Goal: Information Seeking & Learning: Compare options

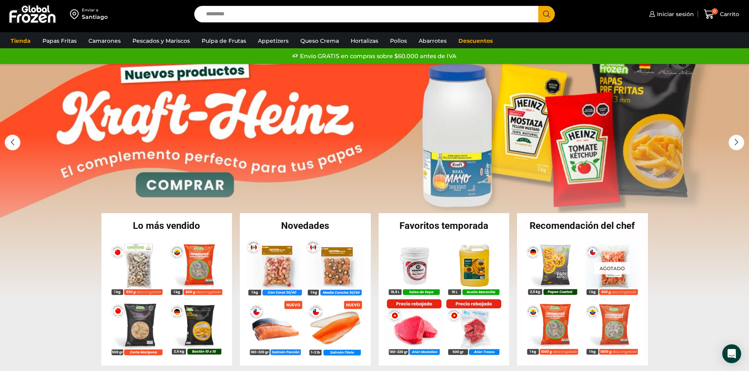
click at [519, 147] on link "1 / 2" at bounding box center [374, 182] width 749 height 236
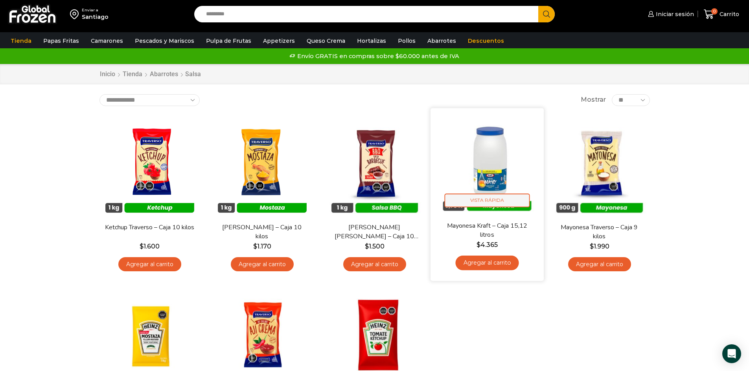
click at [512, 207] on span "Vista Rápida" at bounding box center [486, 201] width 85 height 14
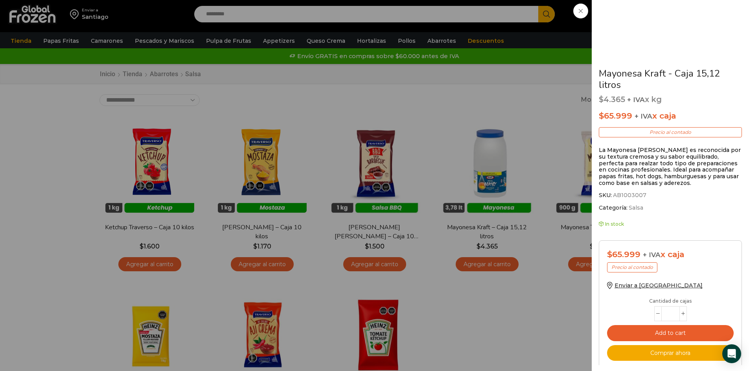
scroll to position [232, 0]
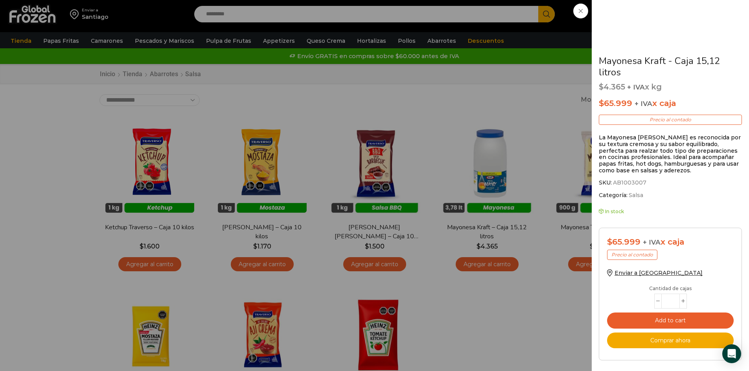
click at [585, 0] on div "Mayonesa Kraft - Caja 15,12 litros $ 4.365 + IVA x kg $ 65.999 + IVA x caja Pre…" at bounding box center [374, 0] width 749 height 0
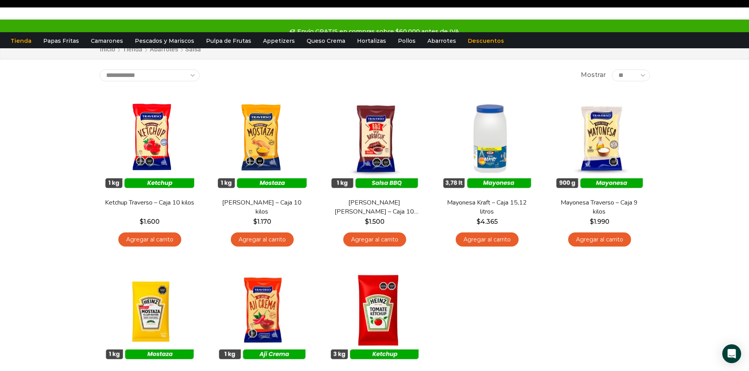
scroll to position [0, 0]
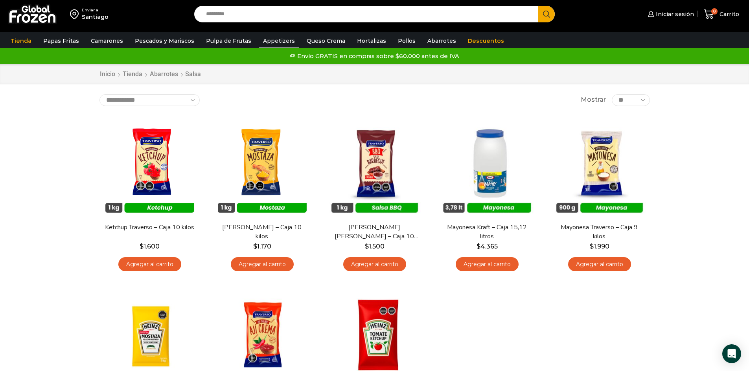
click at [266, 38] on link "Appetizers" at bounding box center [279, 40] width 40 height 15
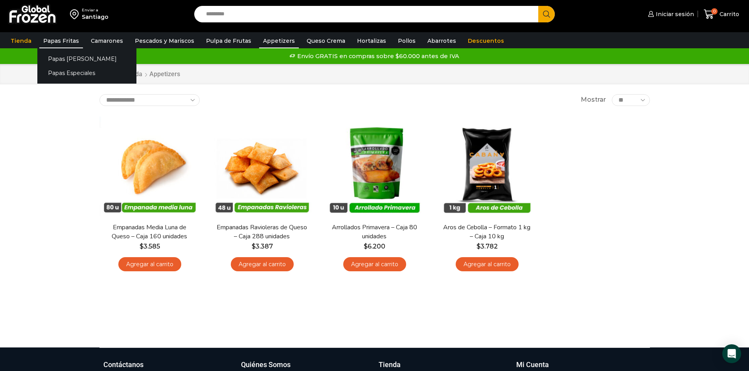
click at [62, 40] on link "Papas Fritas" at bounding box center [61, 40] width 44 height 15
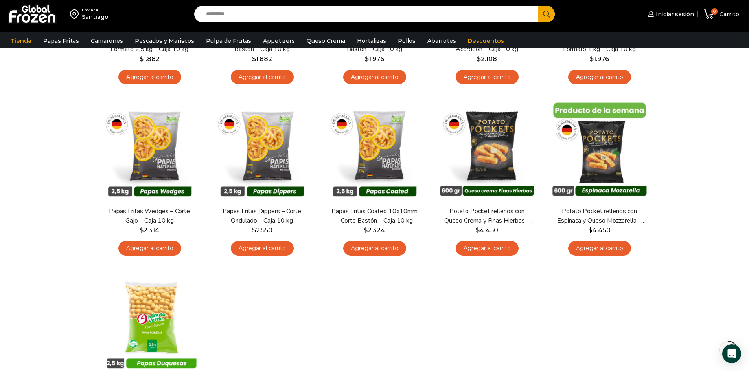
scroll to position [157, 0]
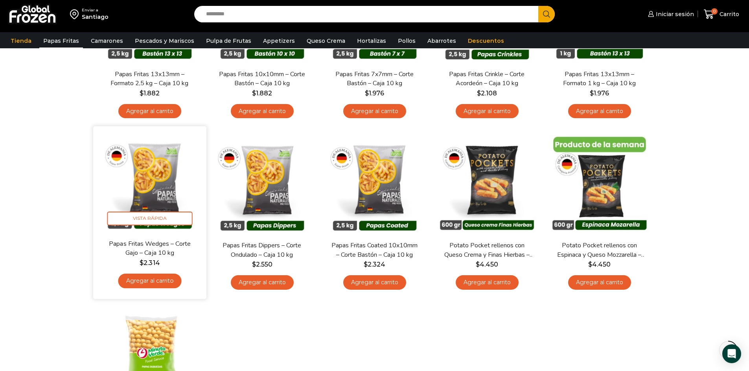
click at [169, 182] on img at bounding box center [149, 182] width 101 height 101
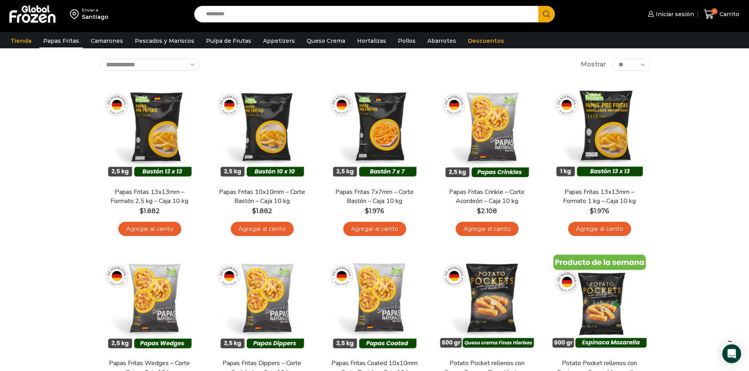
scroll to position [0, 0]
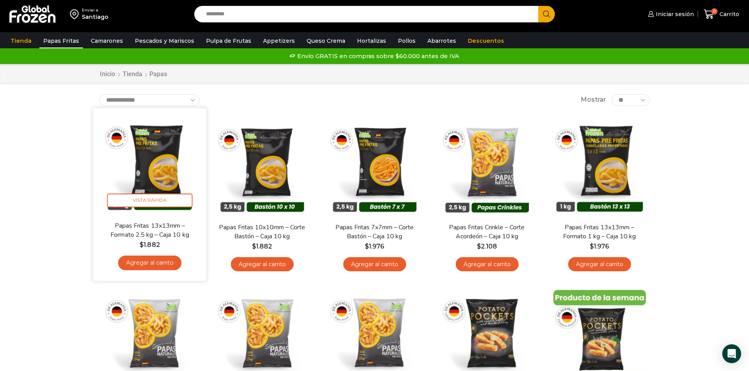
click at [158, 153] on img at bounding box center [149, 164] width 101 height 101
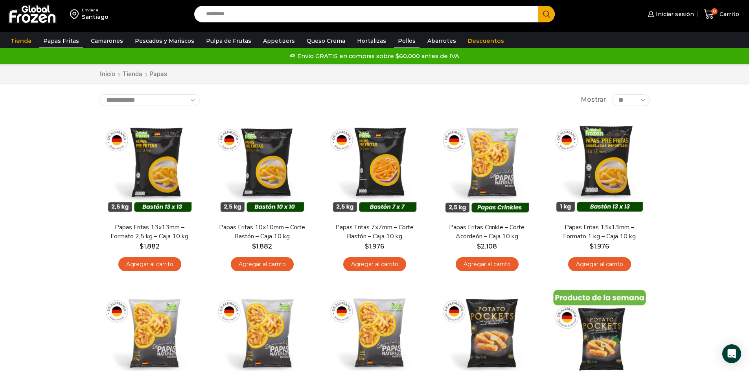
click at [397, 43] on link "Pollos" at bounding box center [407, 40] width 26 height 15
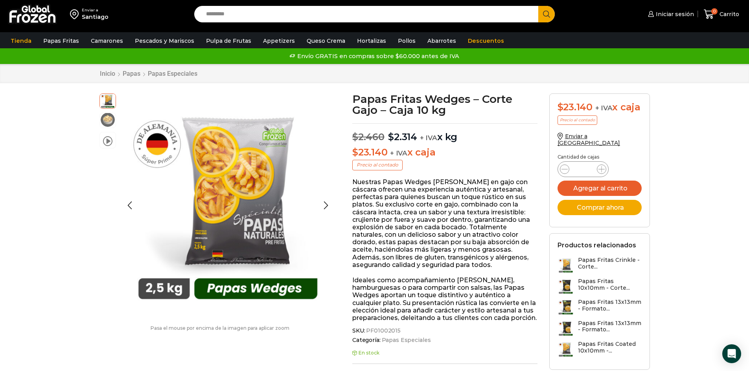
click at [108, 117] on img at bounding box center [108, 120] width 16 height 16
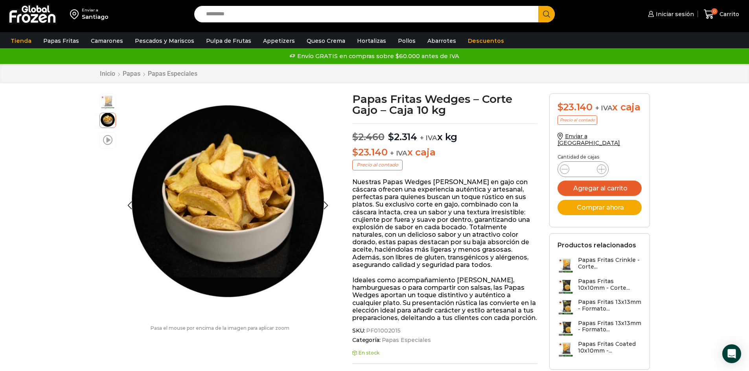
click at [106, 136] on span at bounding box center [107, 139] width 9 height 11
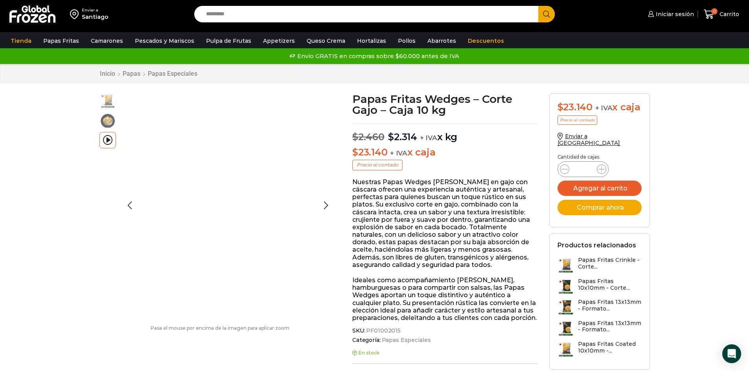
click at [112, 103] on img at bounding box center [108, 101] width 16 height 16
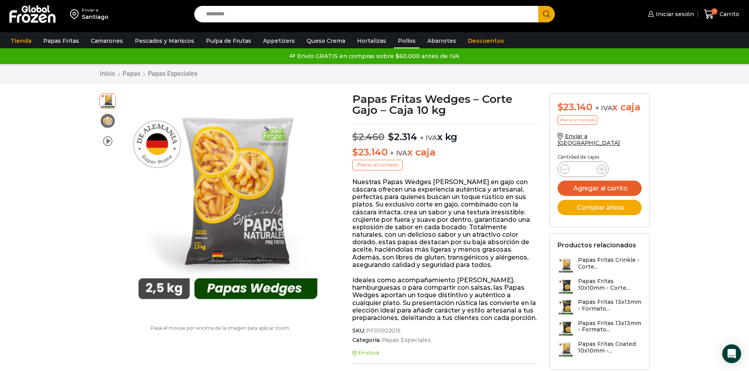
click at [394, 41] on link "Pollos" at bounding box center [407, 40] width 26 height 15
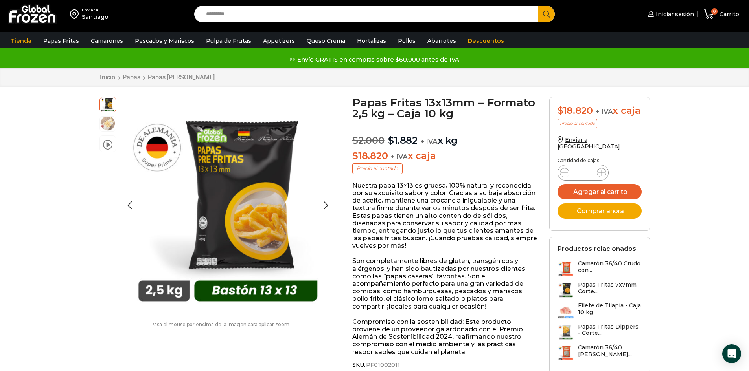
click at [105, 123] on img at bounding box center [108, 124] width 16 height 16
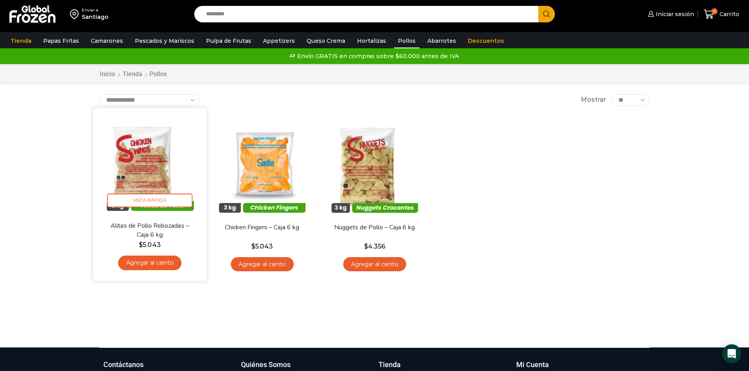
click at [152, 161] on img at bounding box center [149, 164] width 101 height 101
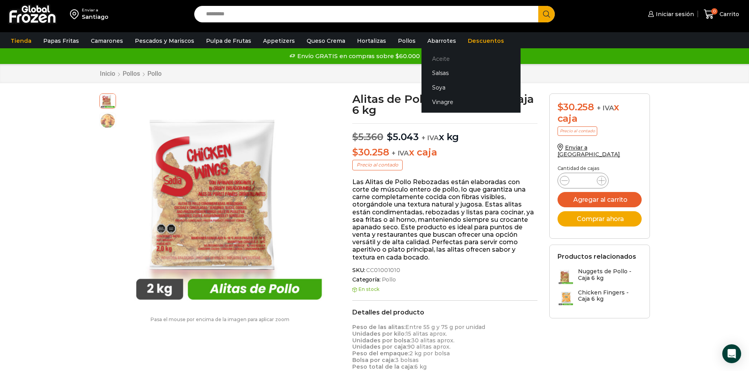
click at [437, 57] on link "Aceite" at bounding box center [470, 58] width 99 height 15
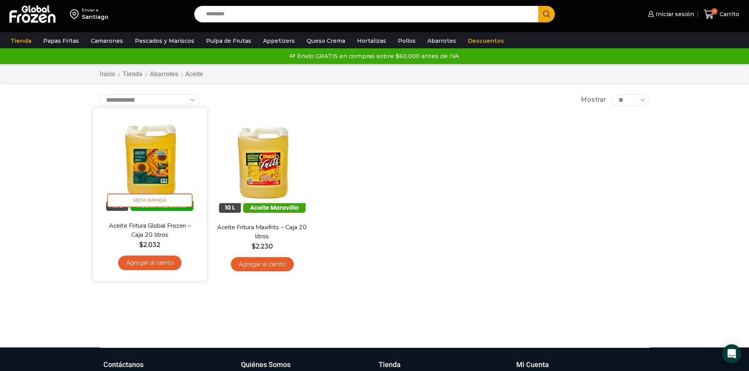
click at [158, 144] on img at bounding box center [149, 164] width 101 height 101
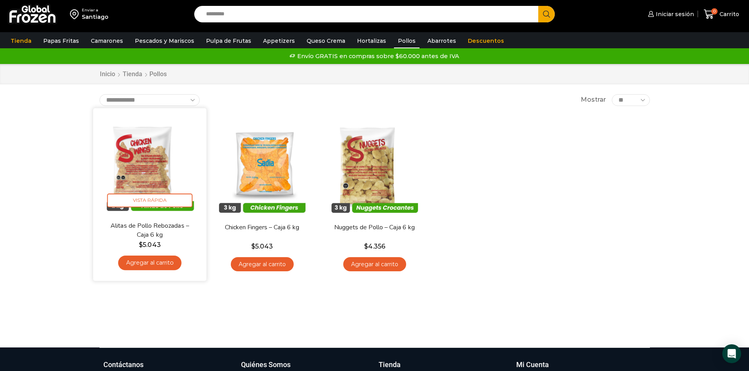
click at [165, 147] on img at bounding box center [149, 164] width 101 height 101
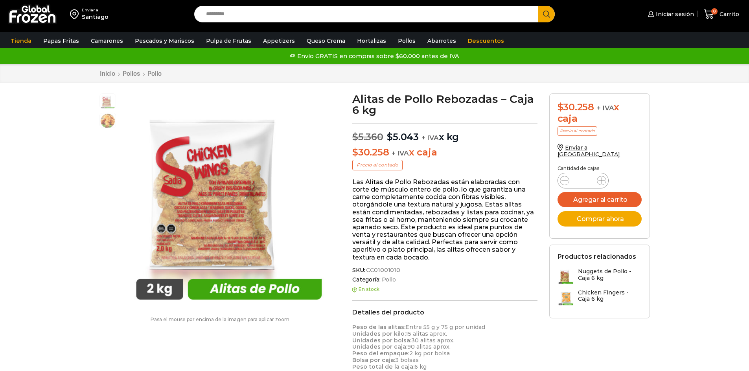
scroll to position [0, 0]
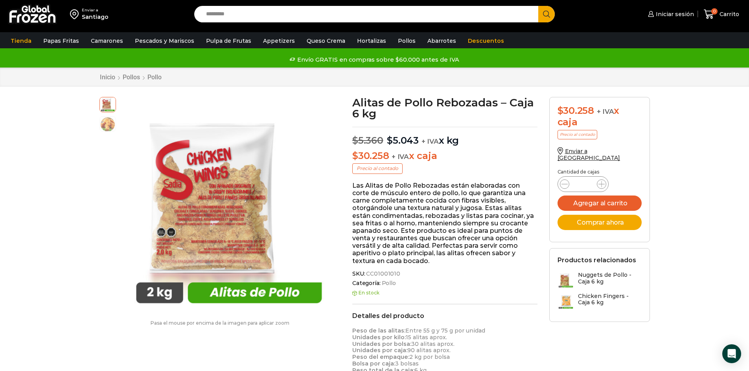
click at [694, 172] on div "Enviar a [GEOGRAPHIC_DATA] Search input Search Iniciar sesión" at bounding box center [374, 356] width 749 height 712
click at [225, 38] on link "Pulpa de Frutas" at bounding box center [228, 40] width 53 height 15
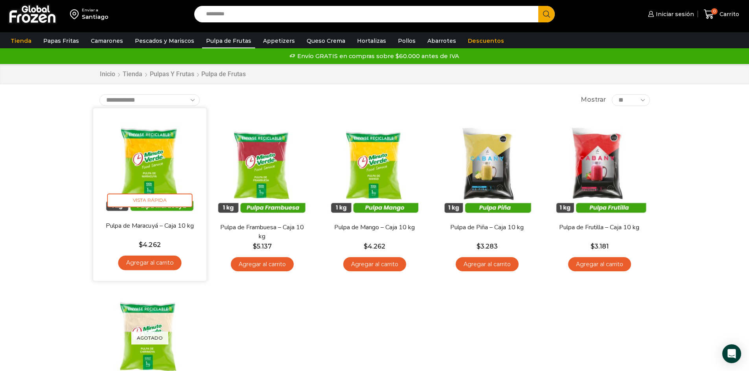
click at [164, 163] on img at bounding box center [149, 164] width 101 height 101
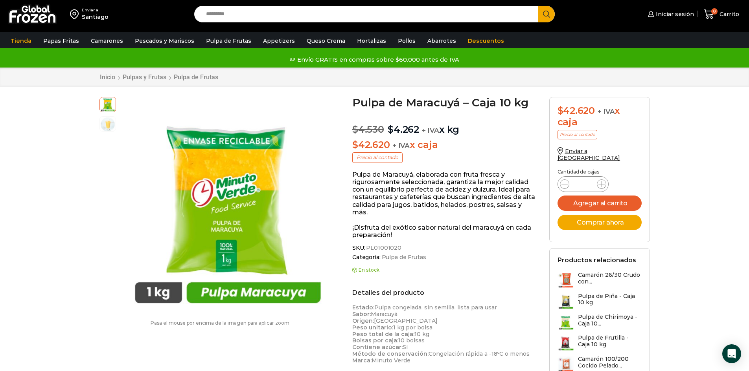
click at [471, 34] on link "Descuentos" at bounding box center [486, 40] width 44 height 15
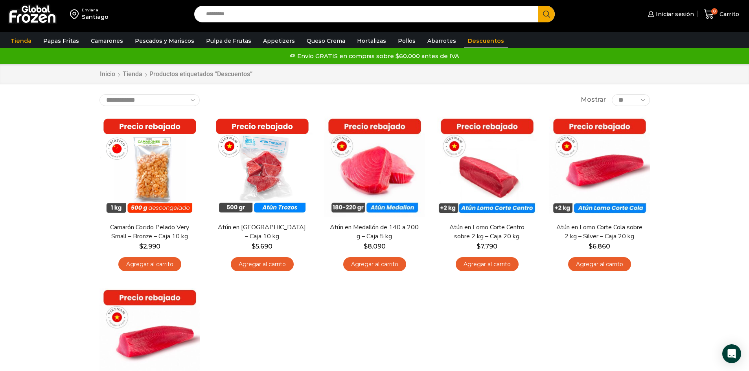
click at [24, 153] on div "Enviar a [GEOGRAPHIC_DATA] Search input Search Iniciar sesión" at bounding box center [374, 259] width 749 height 519
click at [365, 41] on link "Hortalizas" at bounding box center [371, 40] width 37 height 15
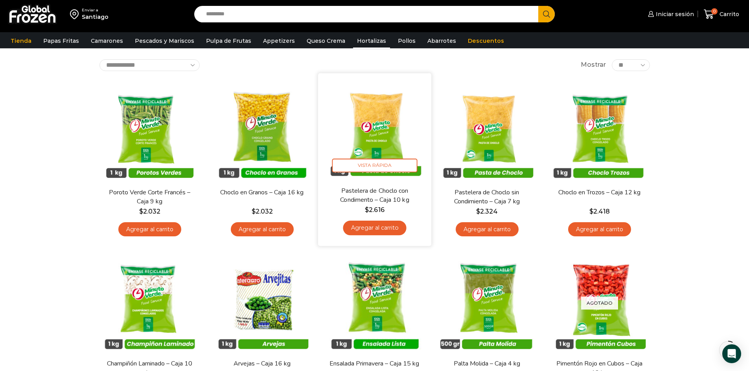
scroll to position [39, 0]
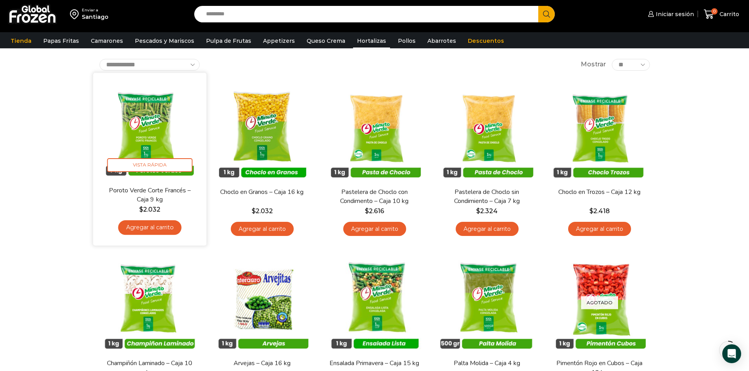
click at [148, 124] on img at bounding box center [149, 129] width 101 height 101
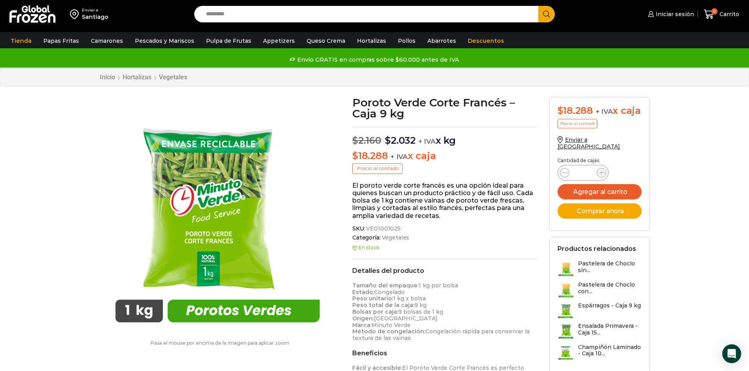
click at [353, 39] on link "Hortalizas" at bounding box center [371, 40] width 37 height 15
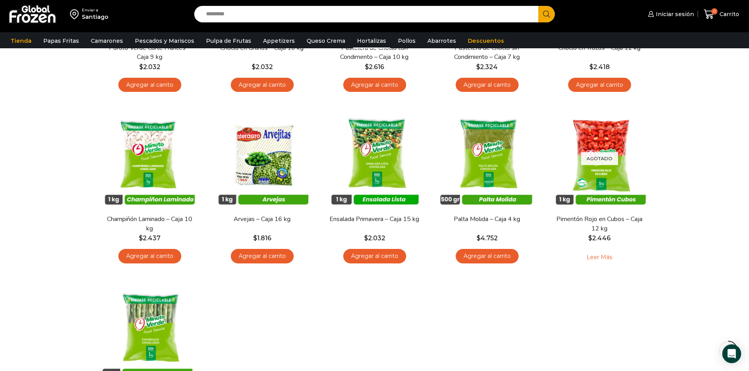
scroll to position [196, 0]
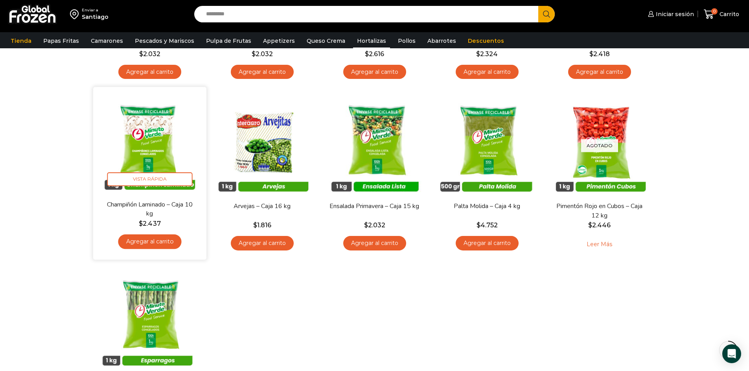
click at [153, 152] on img at bounding box center [149, 143] width 101 height 101
